Goal: Information Seeking & Learning: Learn about a topic

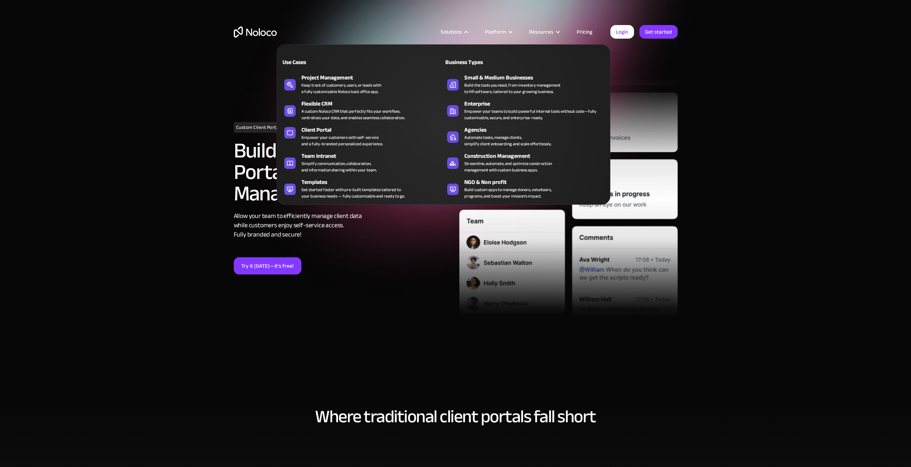
click at [317, 133] on div "Client Portal" at bounding box center [373, 130] width 145 height 9
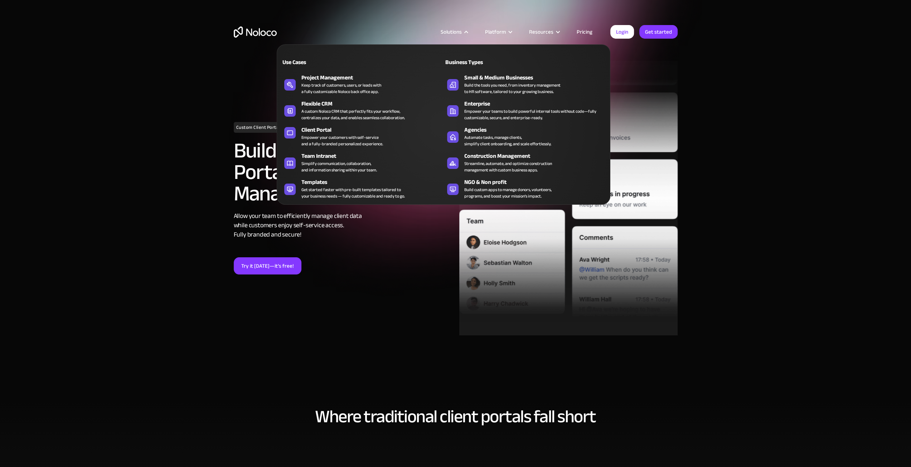
click at [313, 141] on div "Empower your customers with self-service and a fully-branded personalized exper…" at bounding box center [342, 140] width 82 height 13
click at [326, 127] on div "Client Portal" at bounding box center [373, 130] width 145 height 9
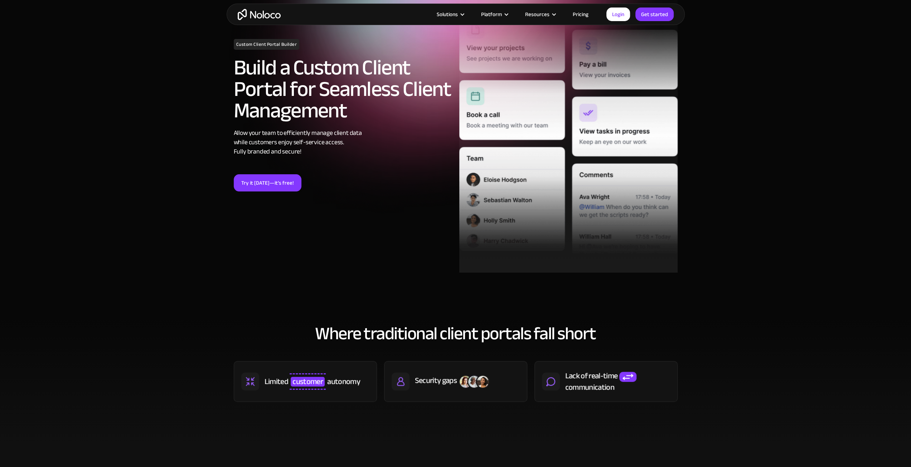
scroll to position [72, 0]
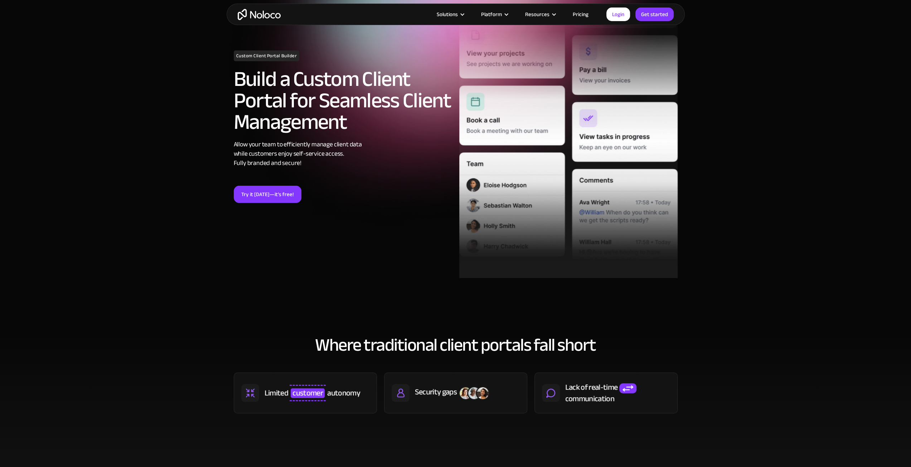
click at [264, 199] on link "Try it [DATE]—it’s free!" at bounding box center [268, 194] width 68 height 17
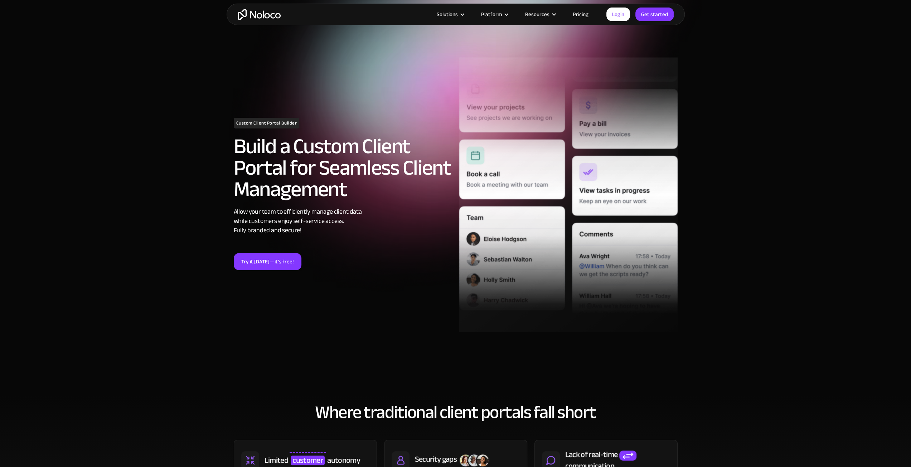
scroll to position [0, 0]
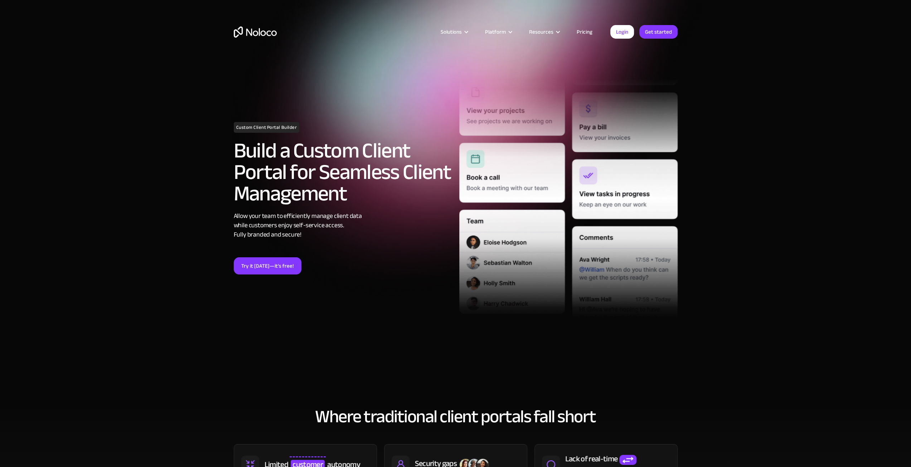
click at [585, 30] on link "Pricing" at bounding box center [585, 31] width 34 height 9
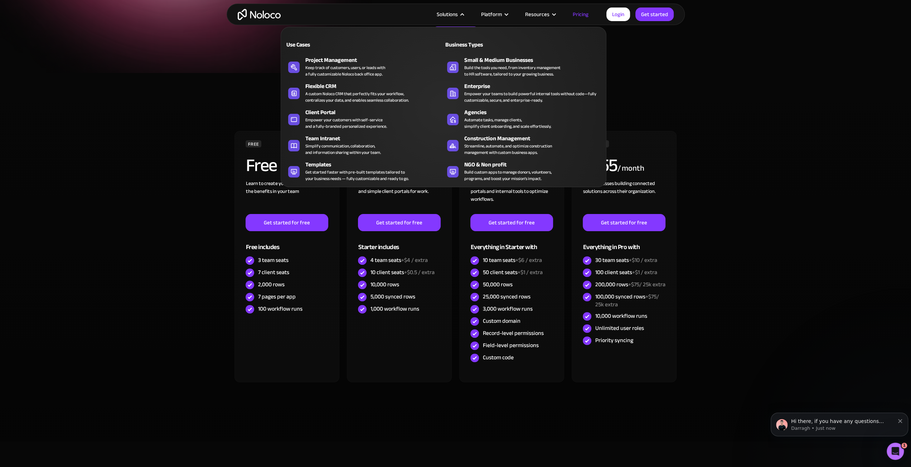
click at [311, 127] on div "Empower your customers with self-service and a fully-branded personalized exper…" at bounding box center [346, 123] width 82 height 13
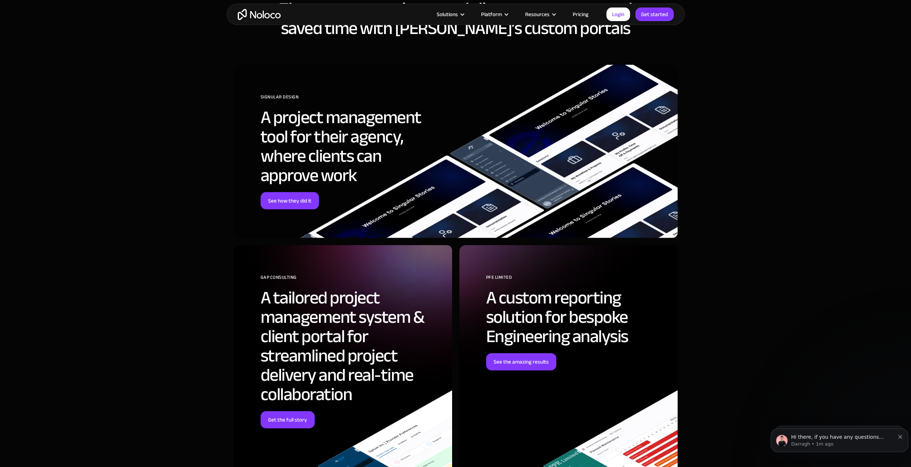
scroll to position [2256, 0]
